Goal: Task Accomplishment & Management: Manage account settings

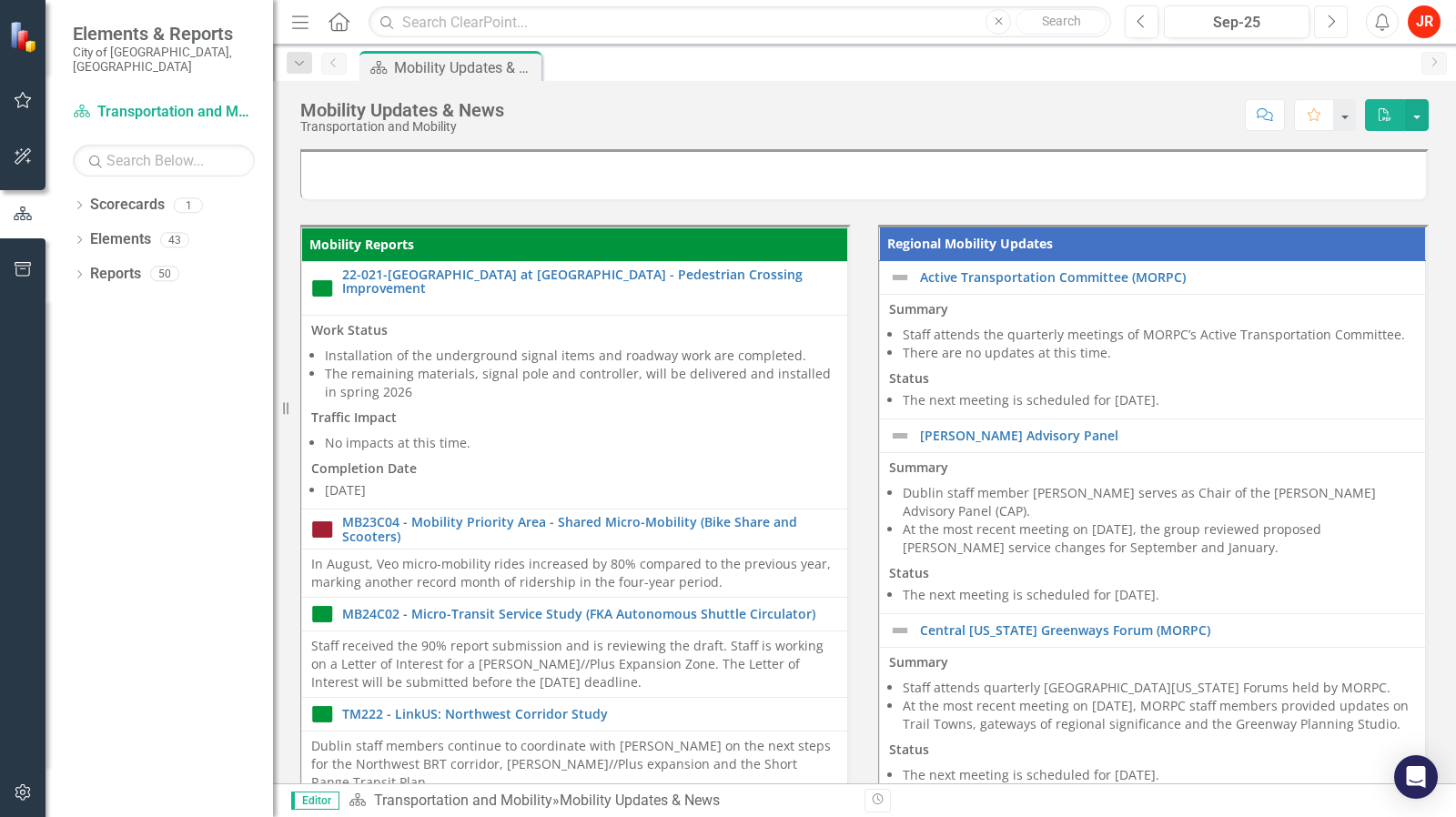
click at [1333, 17] on icon "Next" at bounding box center [1331, 22] width 10 height 17
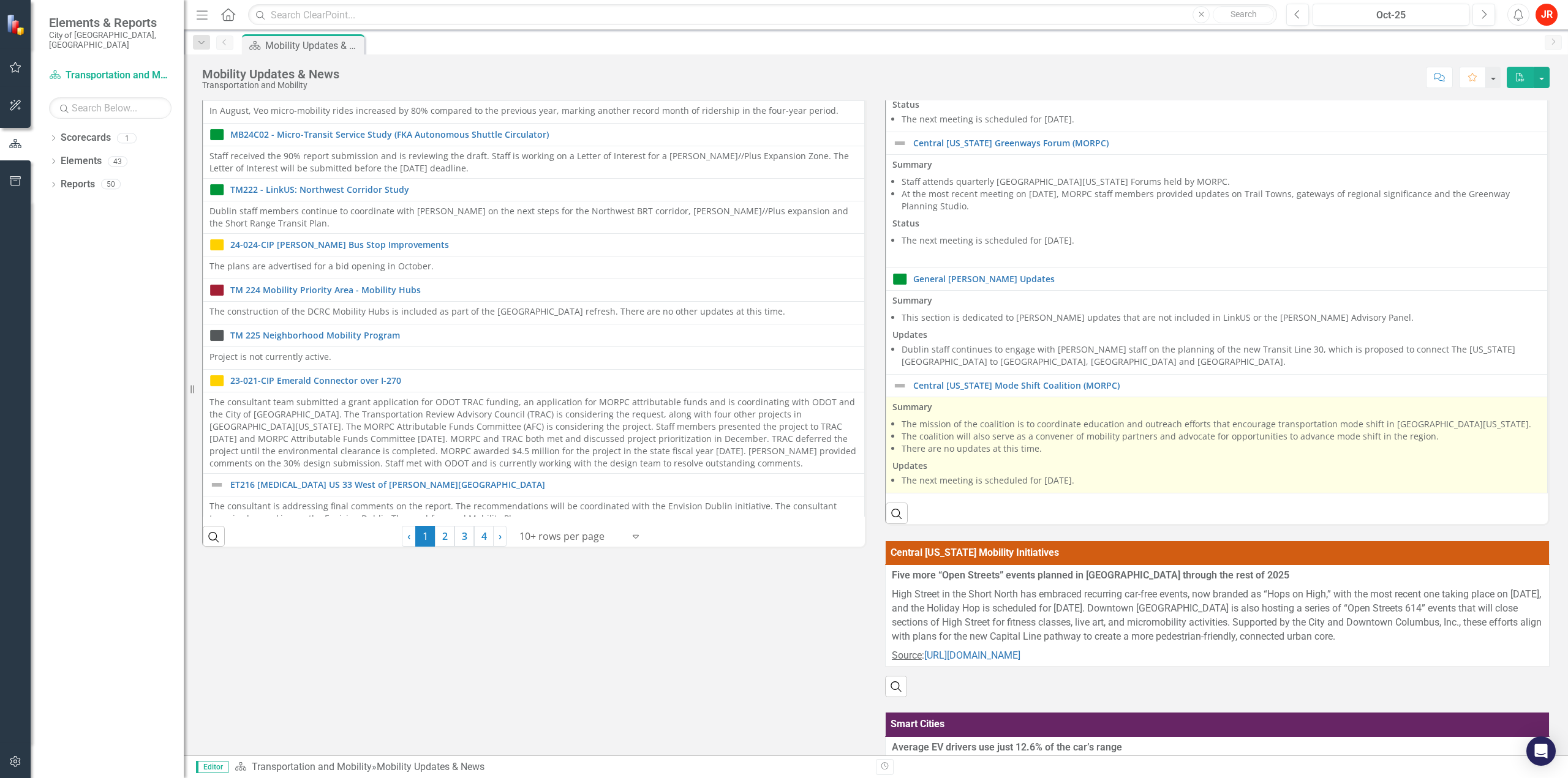
scroll to position [245, 0]
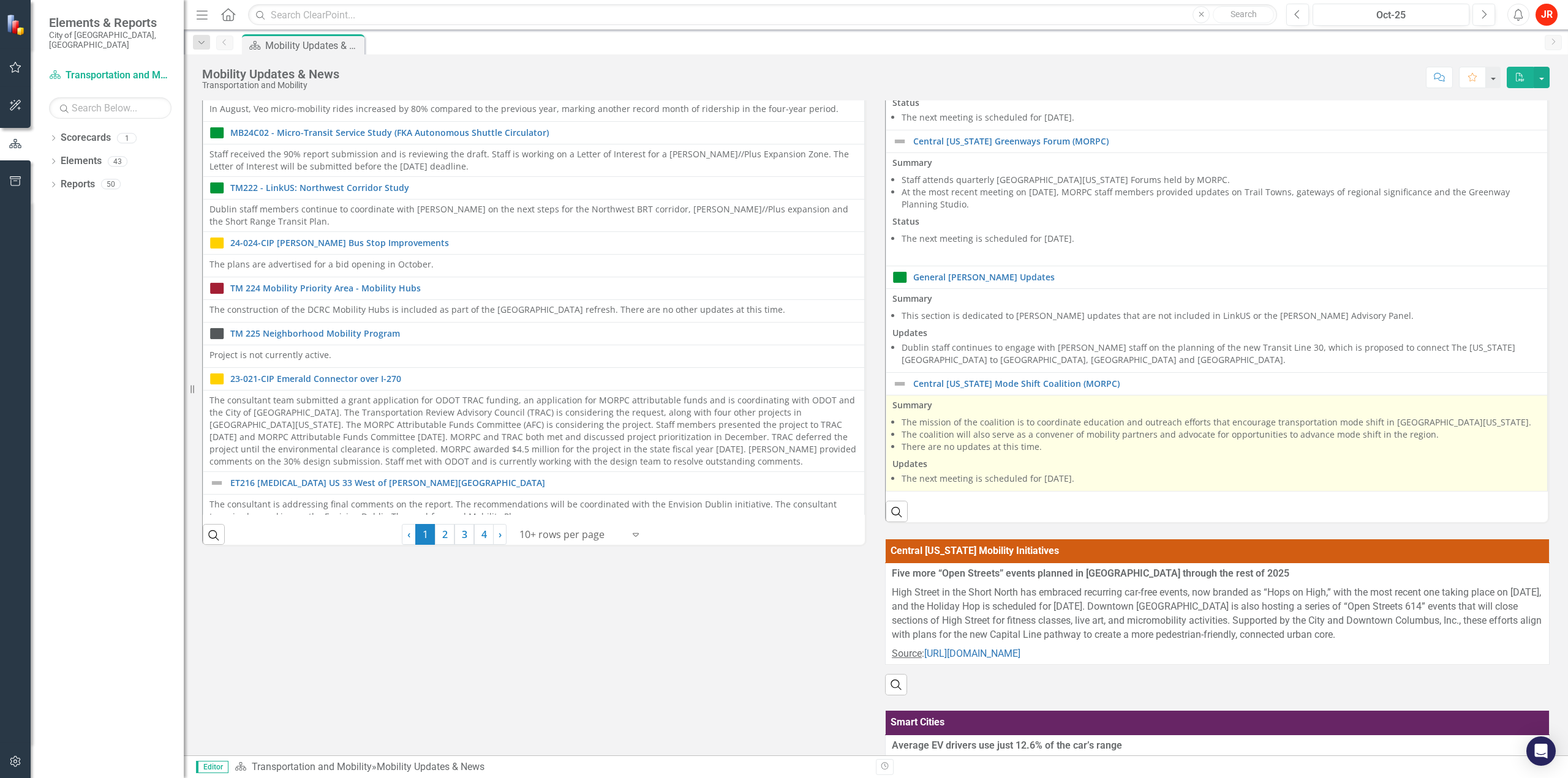
click at [979, 462] on span "Summary The mission of the coalition is to coordinate education and outreach ef…" at bounding box center [1217, 443] width 649 height 88
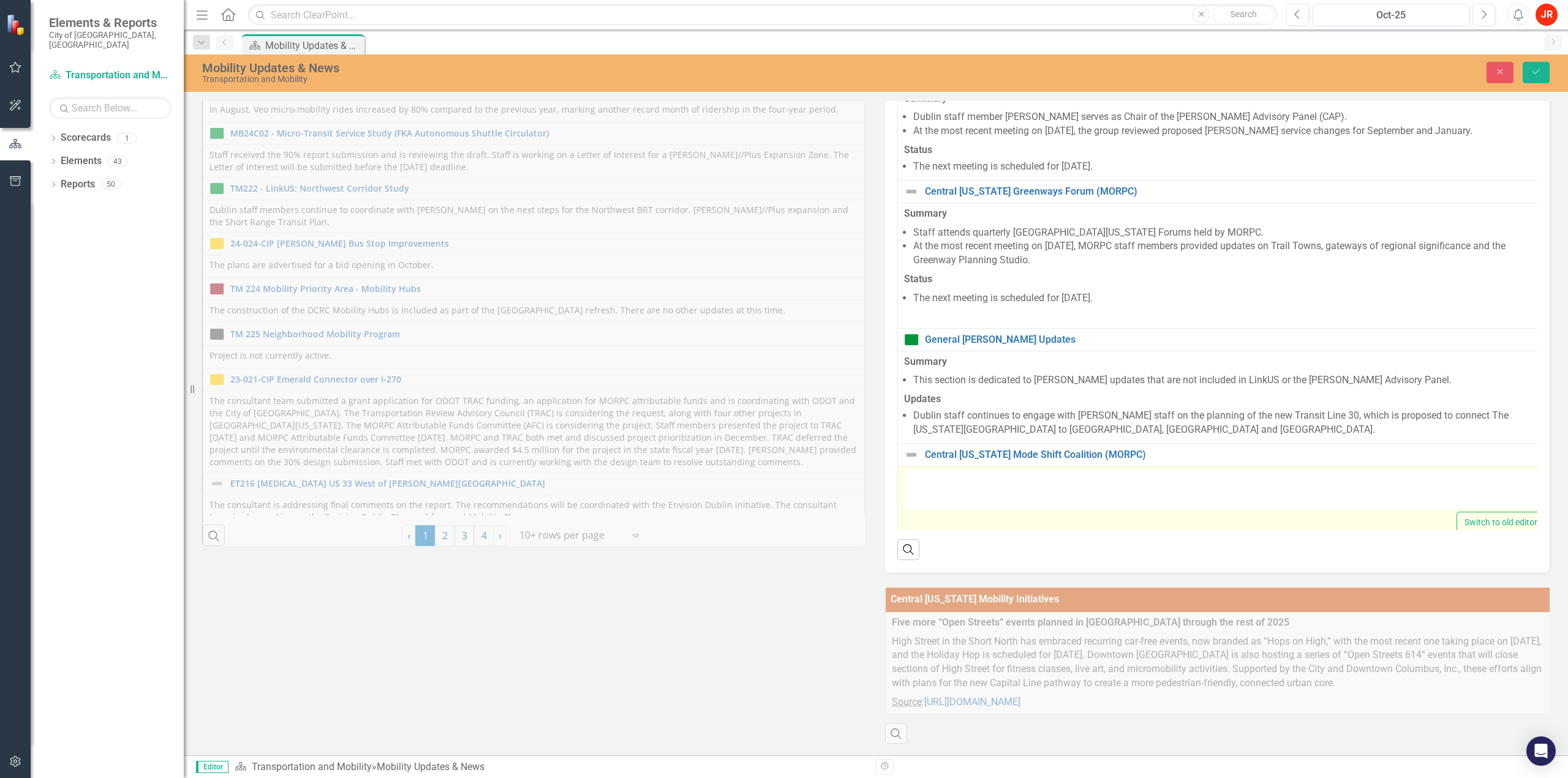
type textarea "<p><strong>Summary</strong></p> <ul> <li>The mission of the coalition is to coo…"
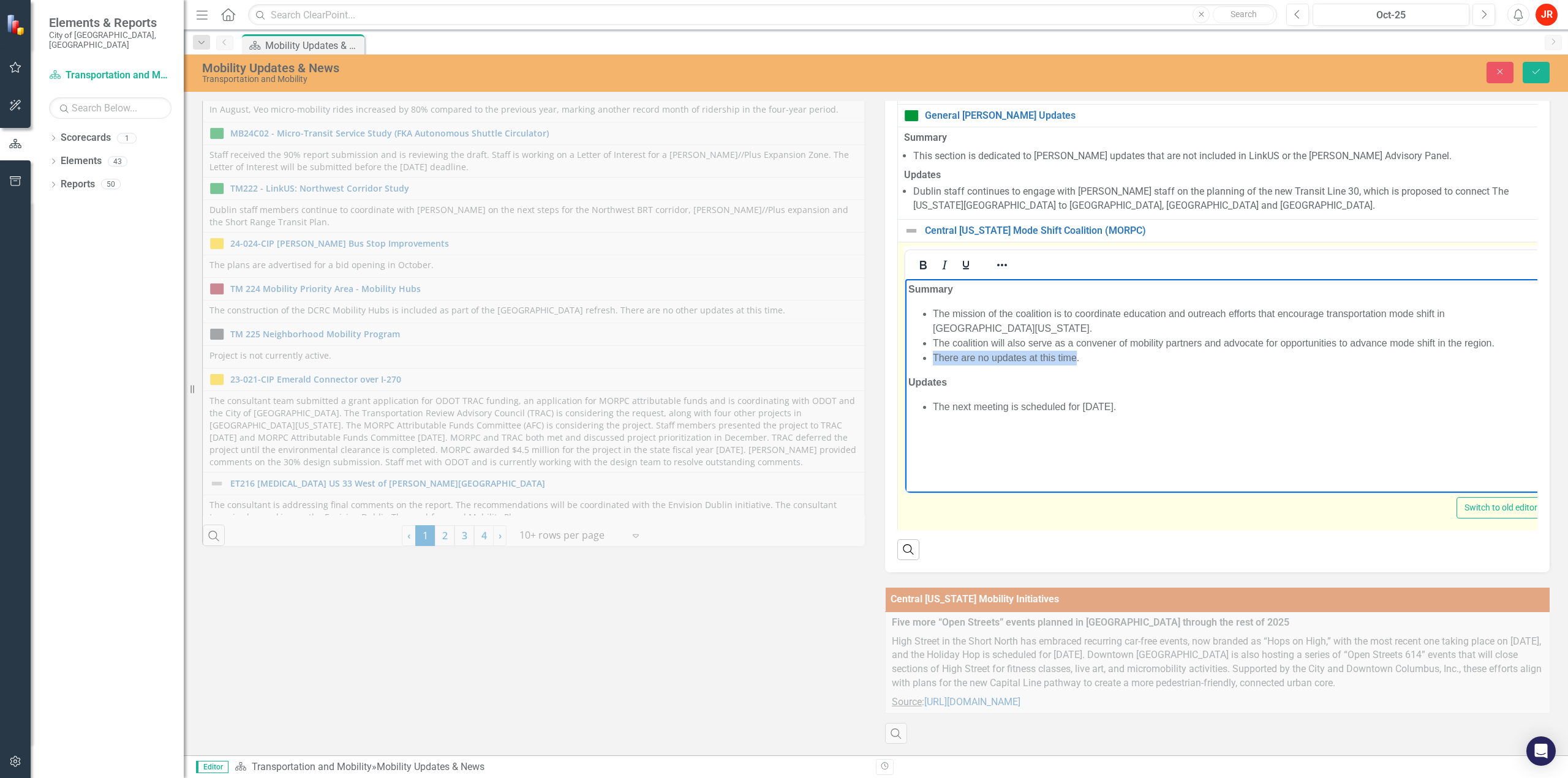
drag, startPoint x: 1077, startPoint y: 340, endPoint x: 935, endPoint y: 340, distance: 142.0
click at [935, 350] on li "There are no updates at this time." at bounding box center [1237, 358] width 609 height 15
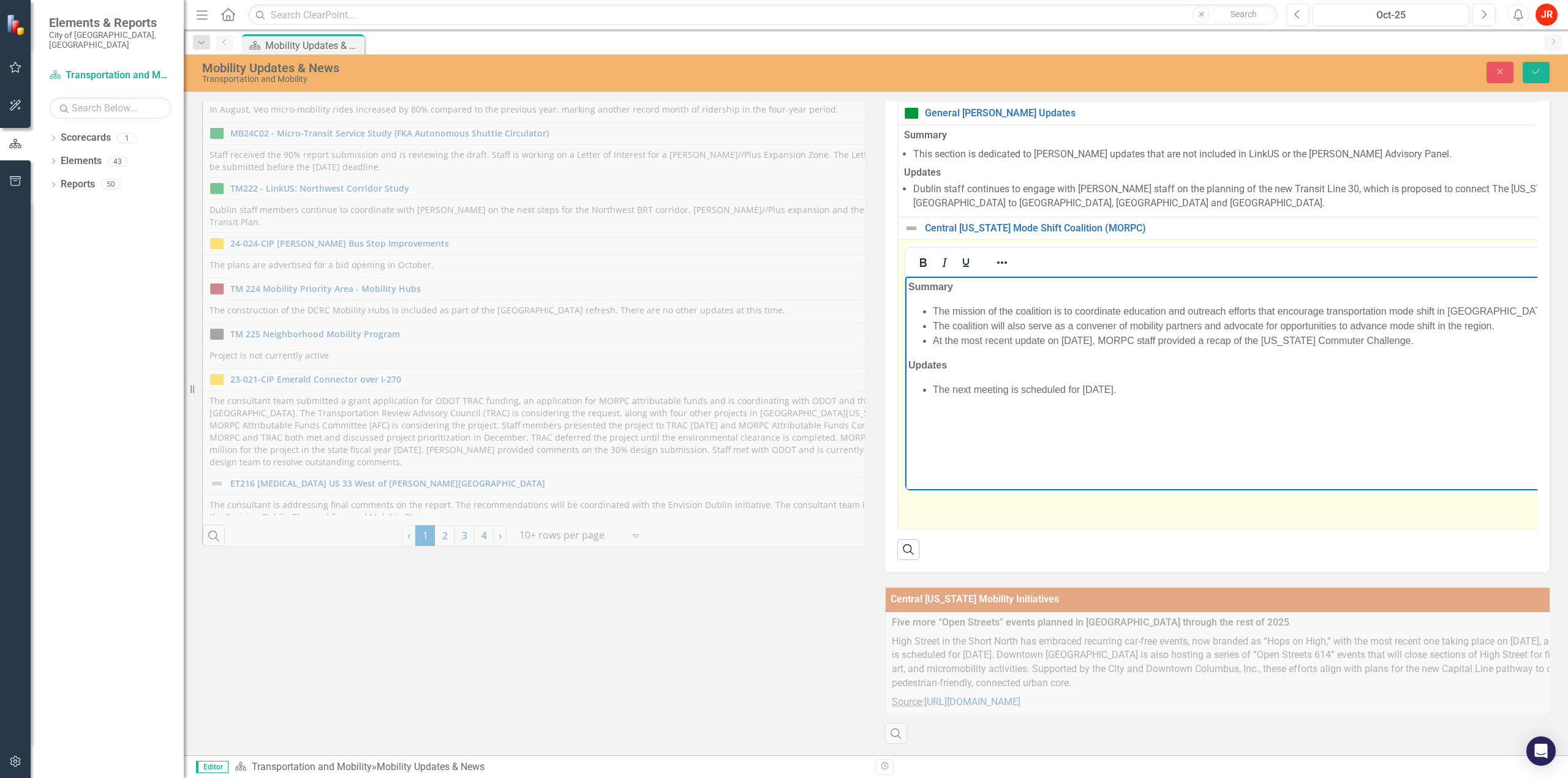
drag, startPoint x: 1085, startPoint y: 390, endPoint x: 1156, endPoint y: 392, distance: 71.0
click at [979, 392] on li "The next meeting is scheduled for [DATE]." at bounding box center [1281, 390] width 696 height 15
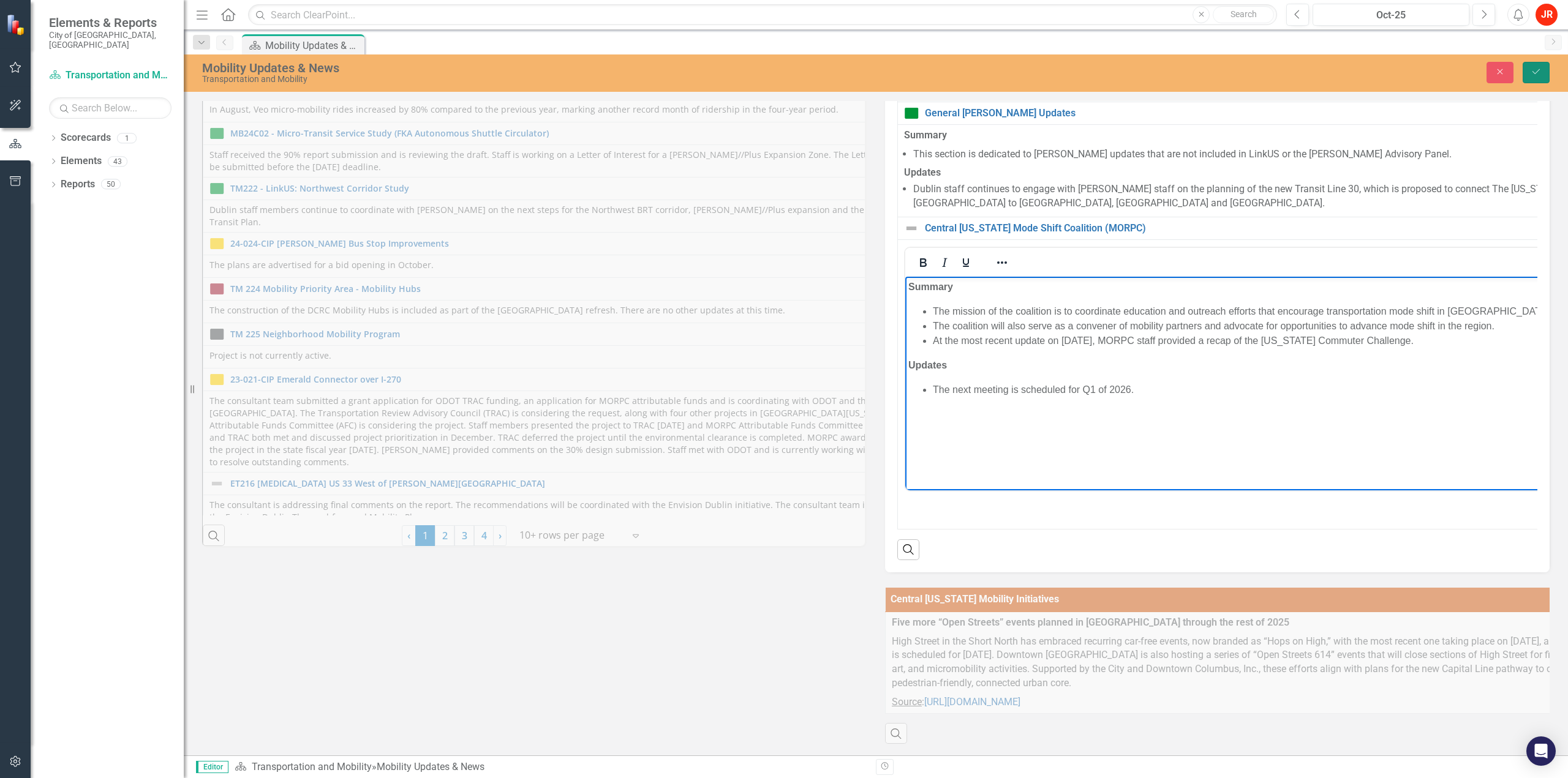
click at [979, 67] on button "Save" at bounding box center [1536, 72] width 27 height 22
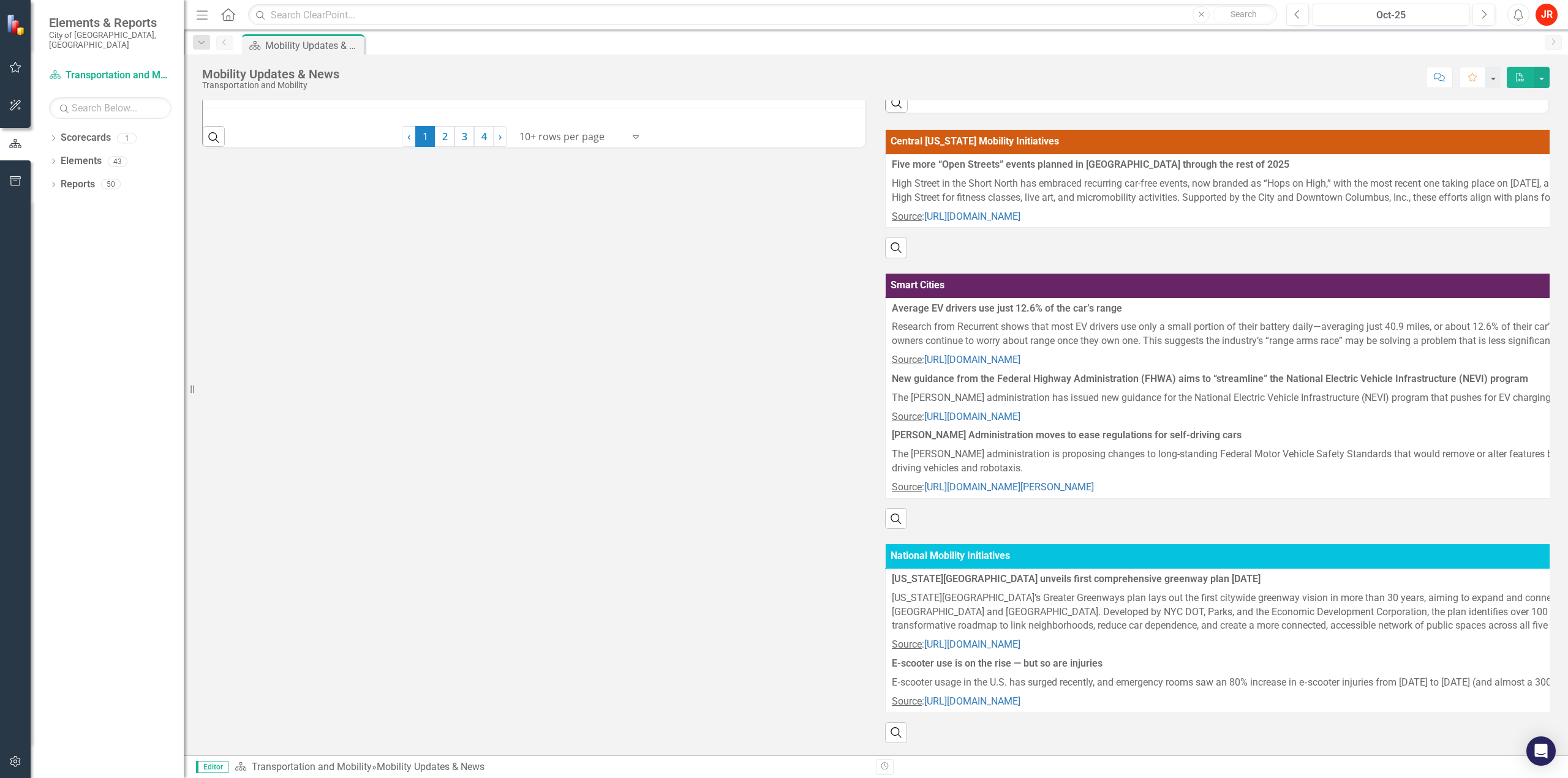
scroll to position [427, 0]
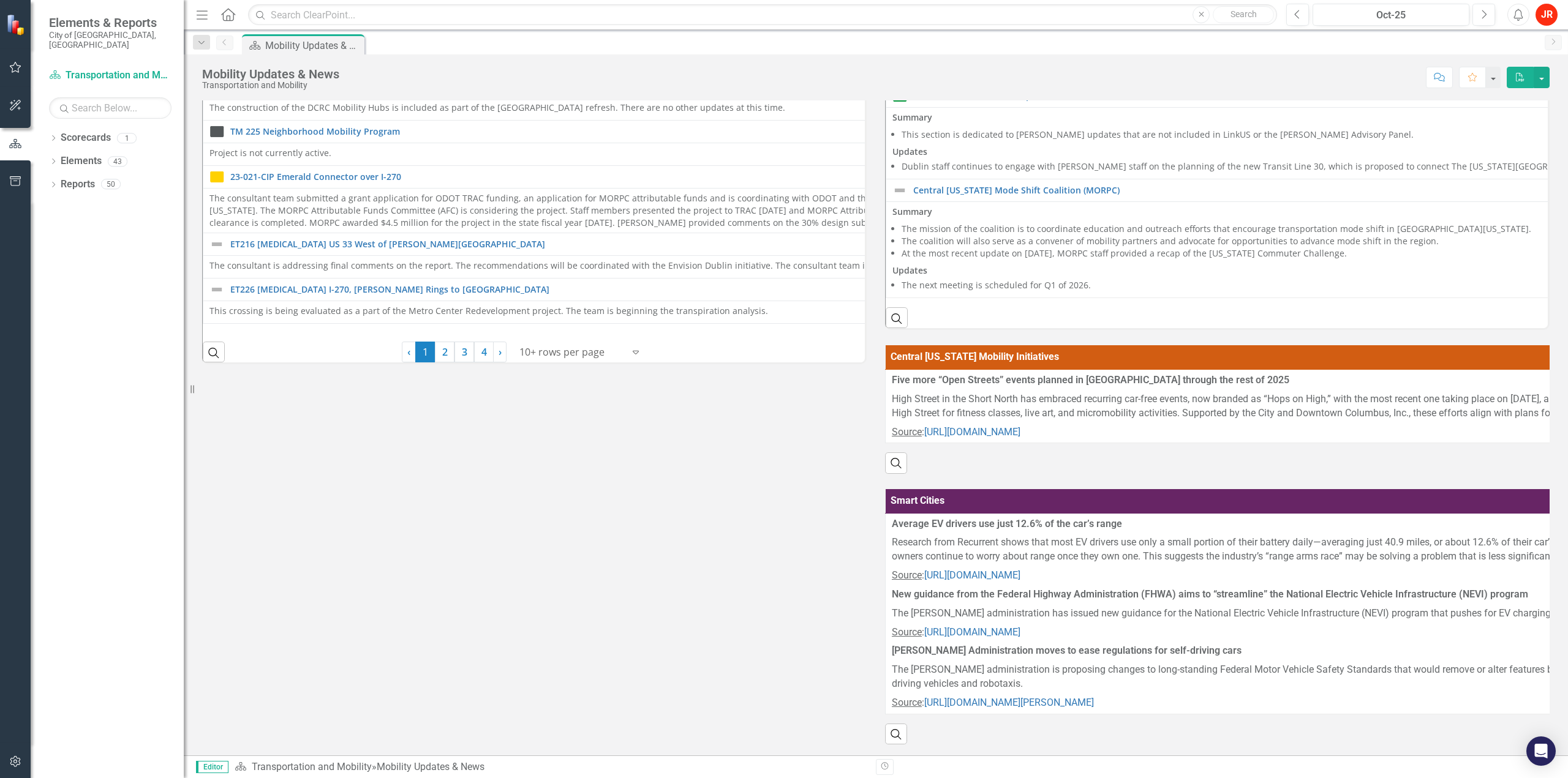
drag, startPoint x: 738, startPoint y: 485, endPoint x: 773, endPoint y: 450, distance: 49.5
click at [738, 485] on div "Mobility Reports 22-021-CIP Muirfield Drive at [GEOGRAPHIC_DATA] - Pedestrian C…" at bounding box center [875, 333] width 1366 height 1250
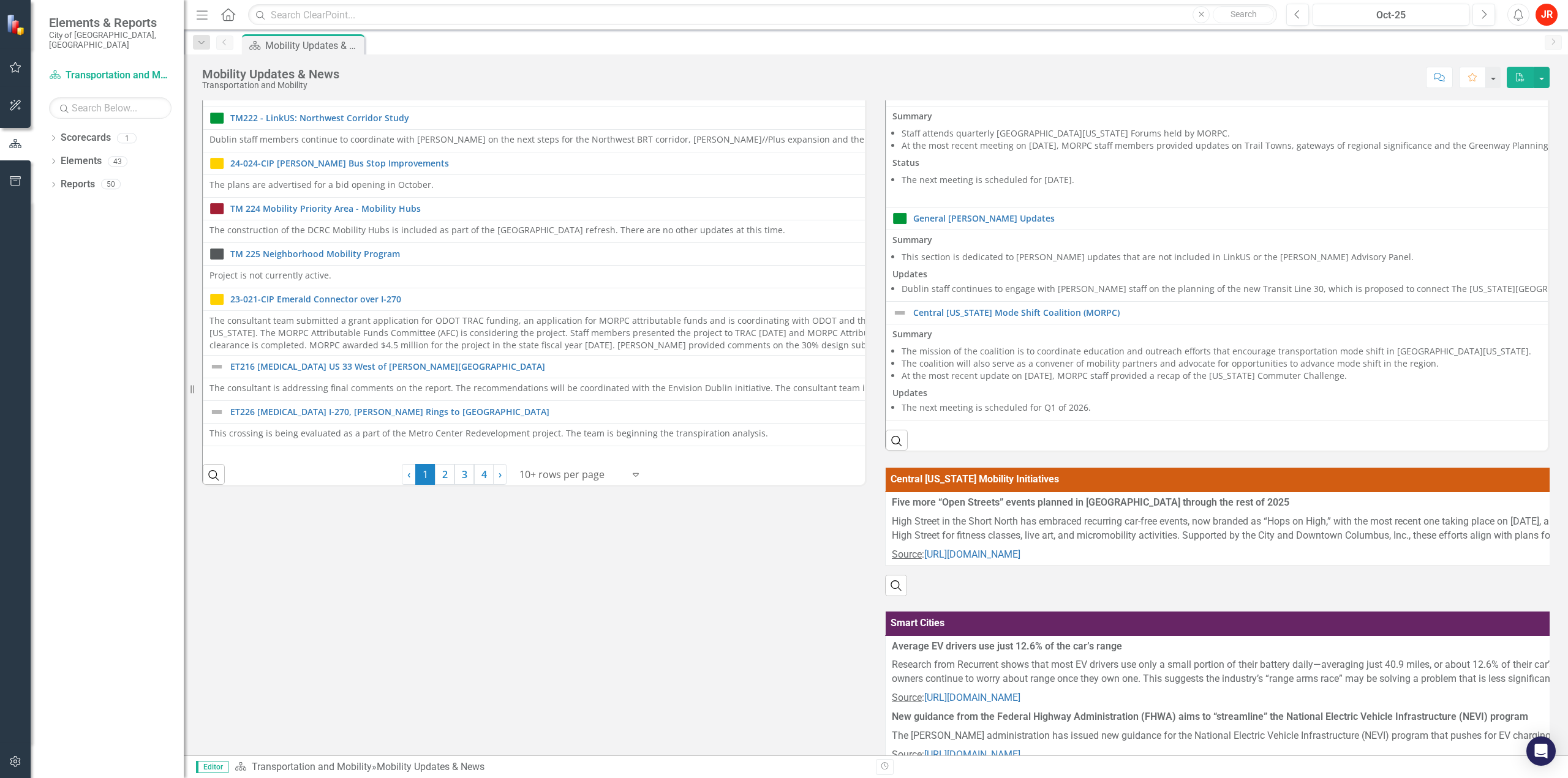
scroll to position [0, 0]
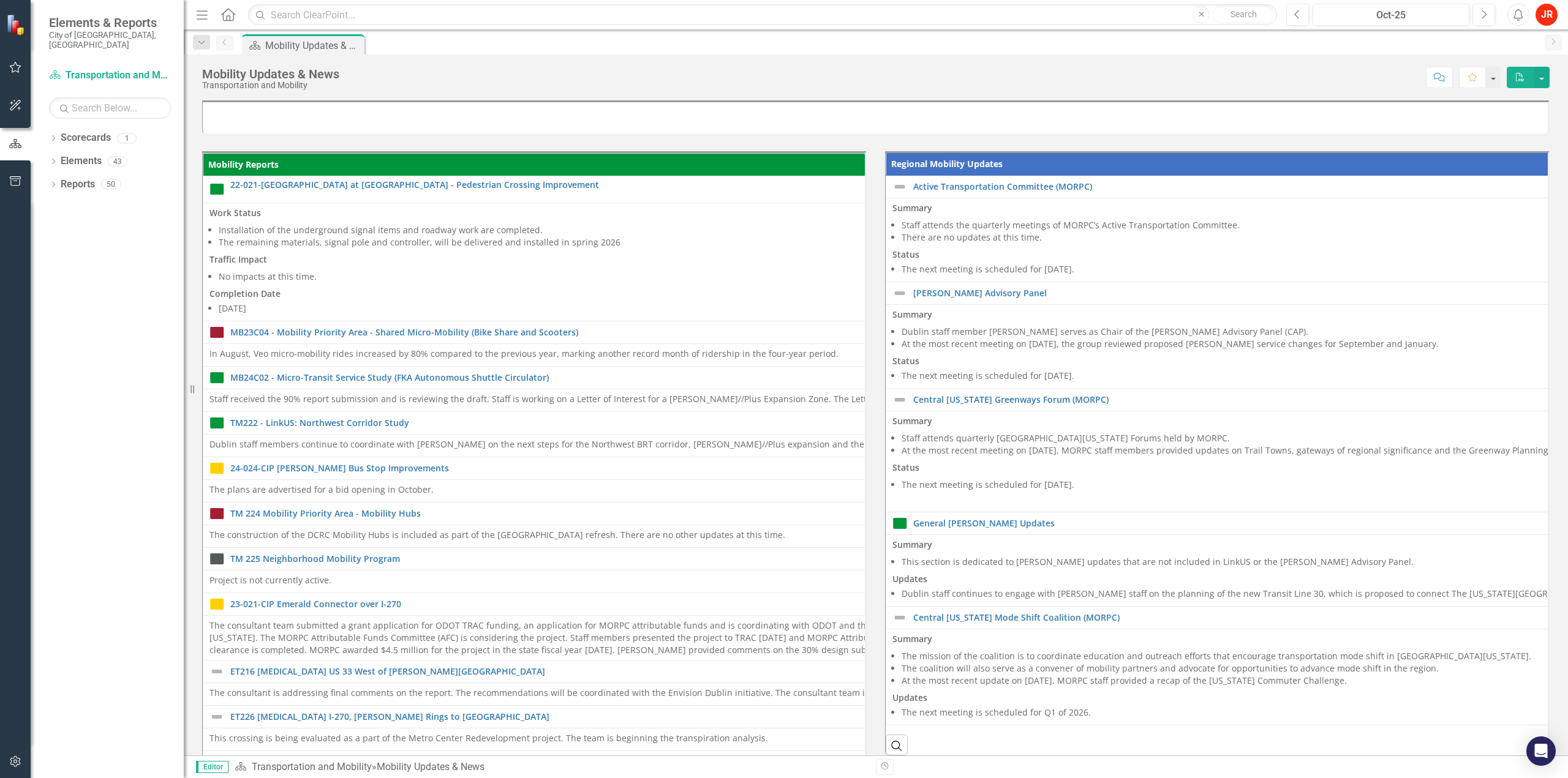
click at [883, 549] on icon "button" at bounding box center [885, 766] width 7 height 7
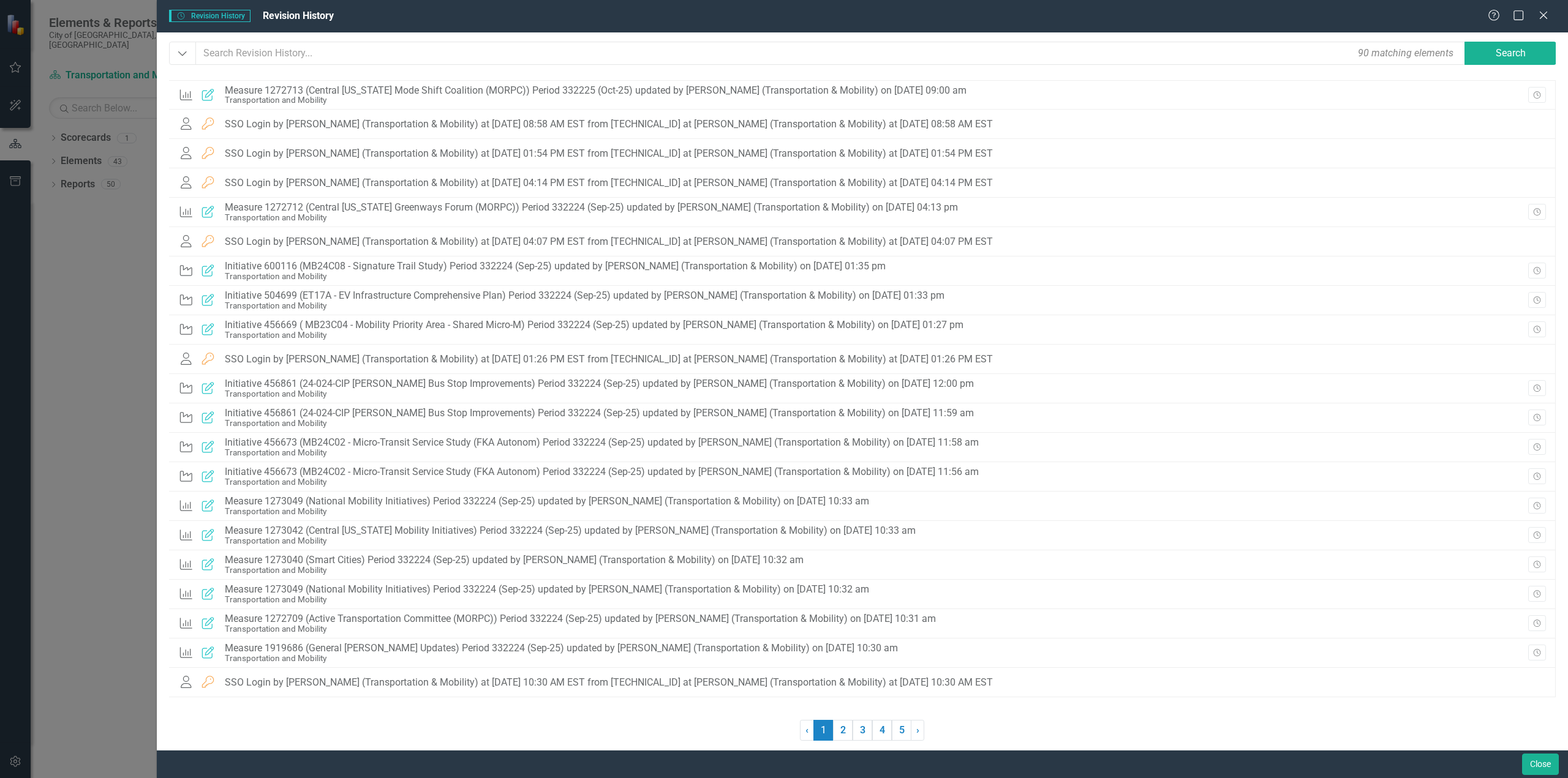
click at [83, 308] on div "Revision History Revision History Revision History Help Maximize Close Dropdown…" at bounding box center [784, 389] width 1568 height 778
